Goal: Information Seeking & Learning: Learn about a topic

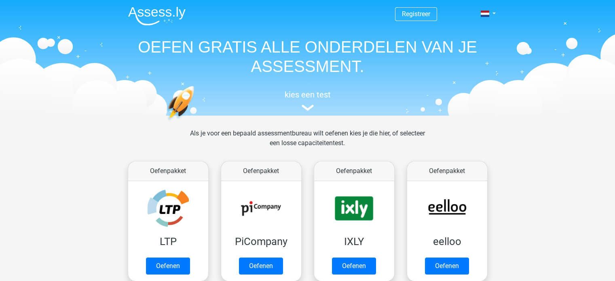
scroll to position [314, 0]
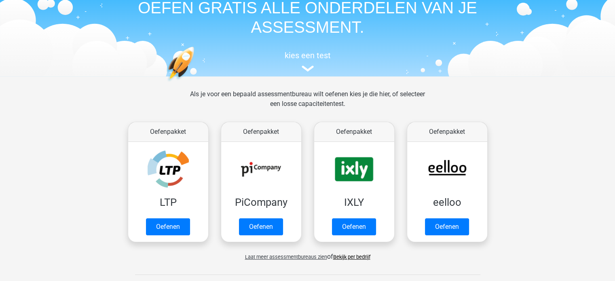
scroll to position [81, 0]
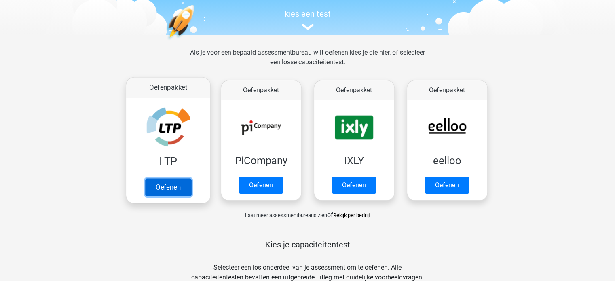
click at [174, 186] on link "Oefenen" at bounding box center [168, 187] width 46 height 18
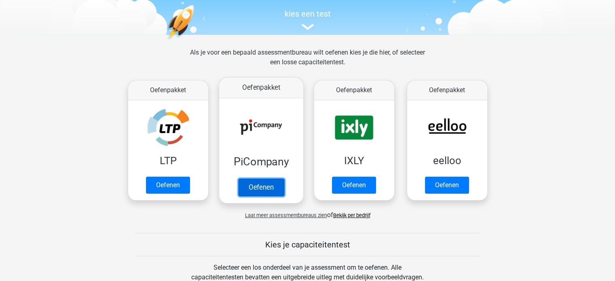
click at [263, 186] on link "Oefenen" at bounding box center [261, 187] width 46 height 18
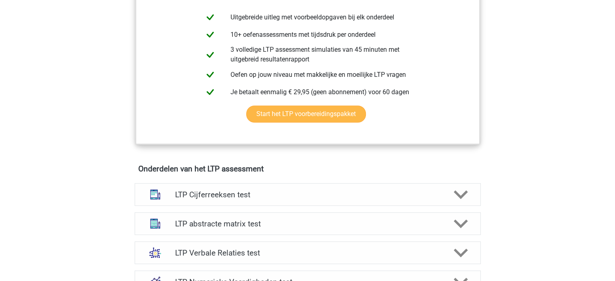
scroll to position [486, 0]
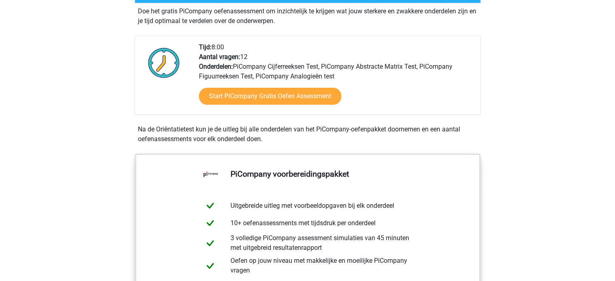
scroll to position [283, 0]
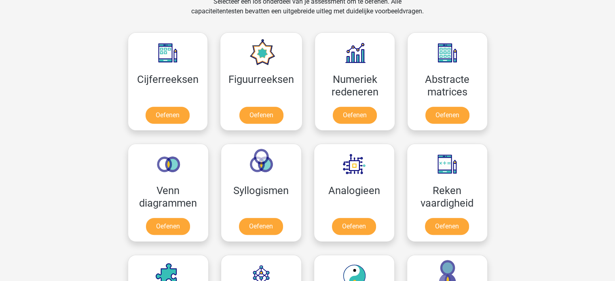
scroll to position [394, 0]
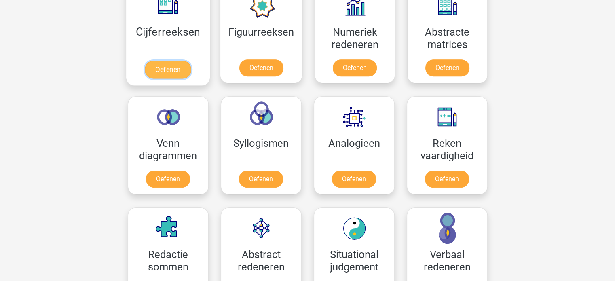
click at [163, 71] on link "Oefenen" at bounding box center [168, 70] width 46 height 18
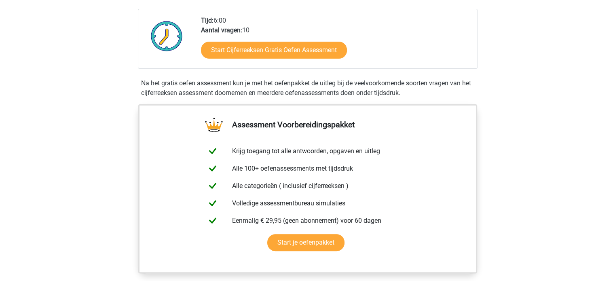
scroll to position [202, 0]
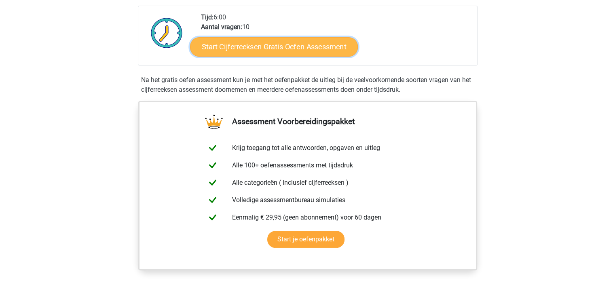
click at [279, 56] on link "Start Cijferreeksen Gratis Oefen Assessment" at bounding box center [274, 46] width 168 height 19
